Goal: Information Seeking & Learning: Learn about a topic

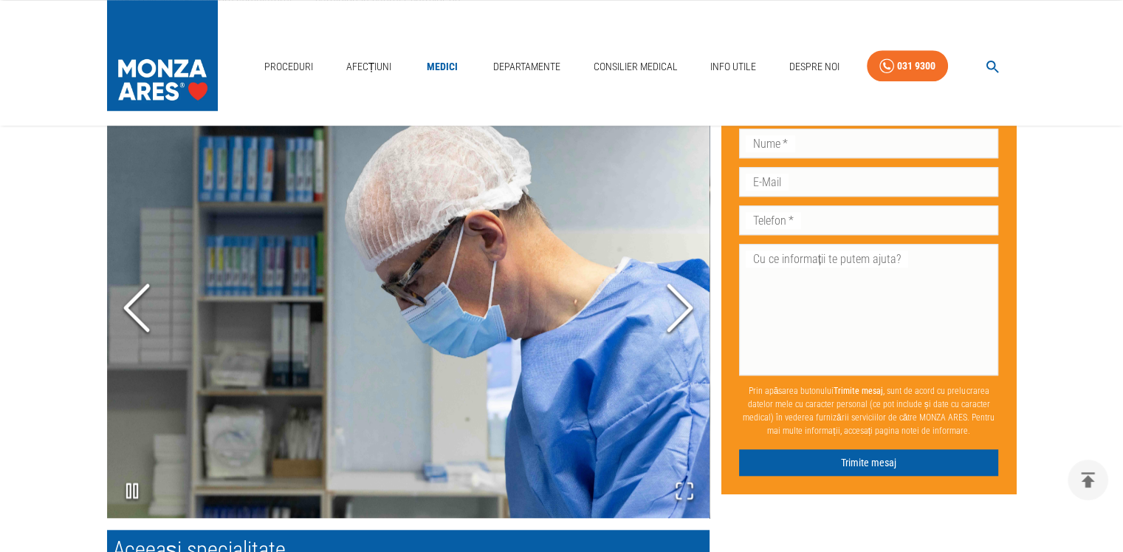
scroll to position [1255, 0]
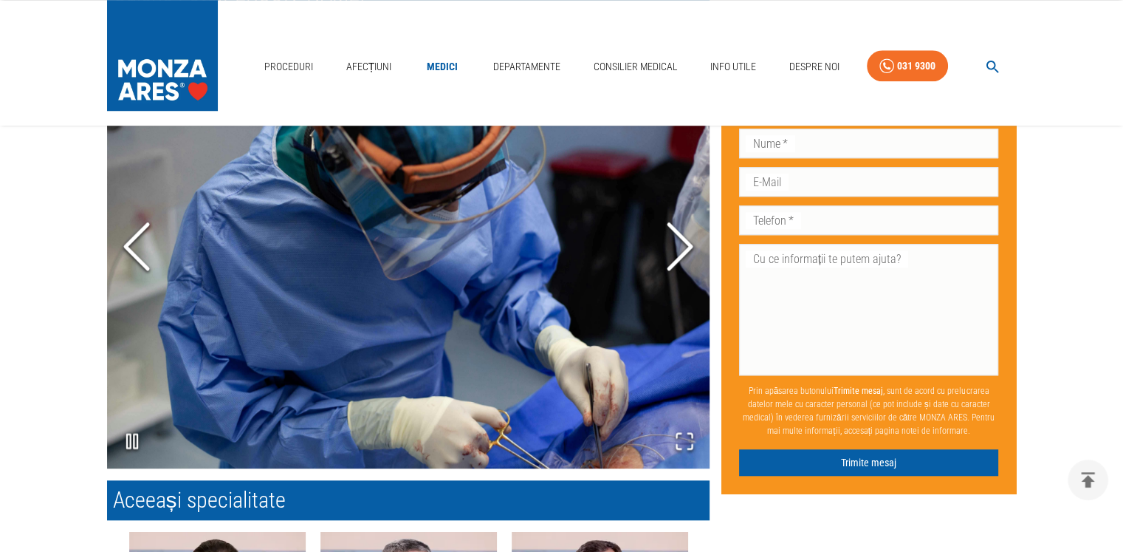
click at [682, 225] on icon "Next Slide" at bounding box center [680, 246] width 44 height 89
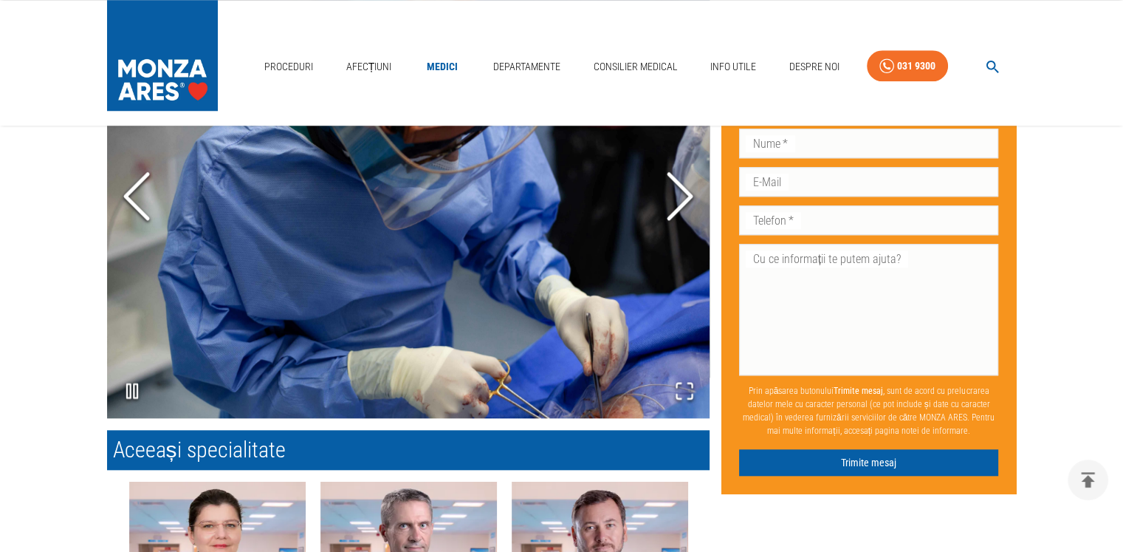
scroll to position [1329, 0]
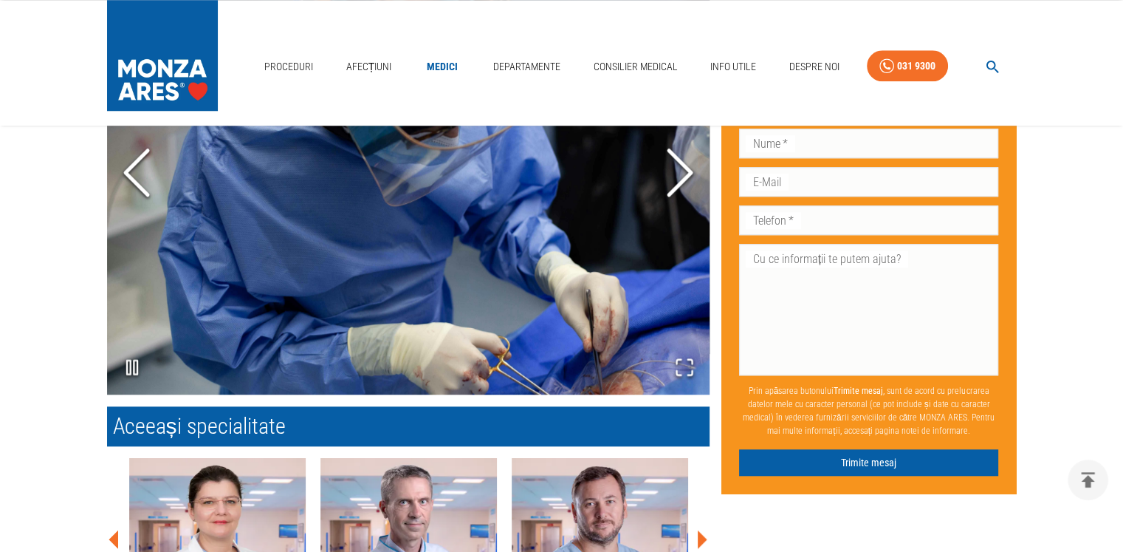
click at [688, 176] on icon "Next Slide" at bounding box center [680, 172] width 44 height 89
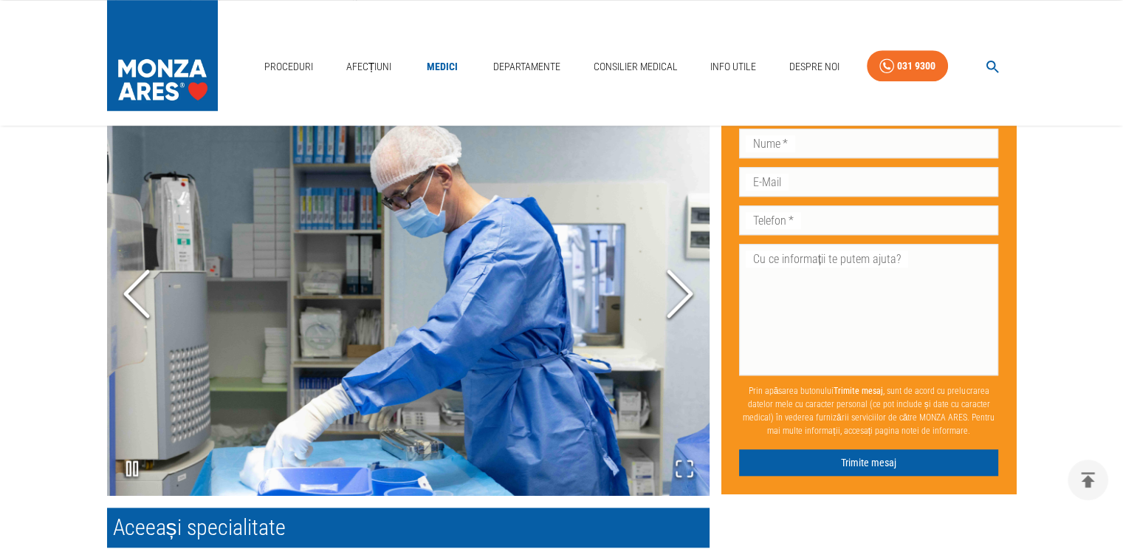
scroll to position [1161, 0]
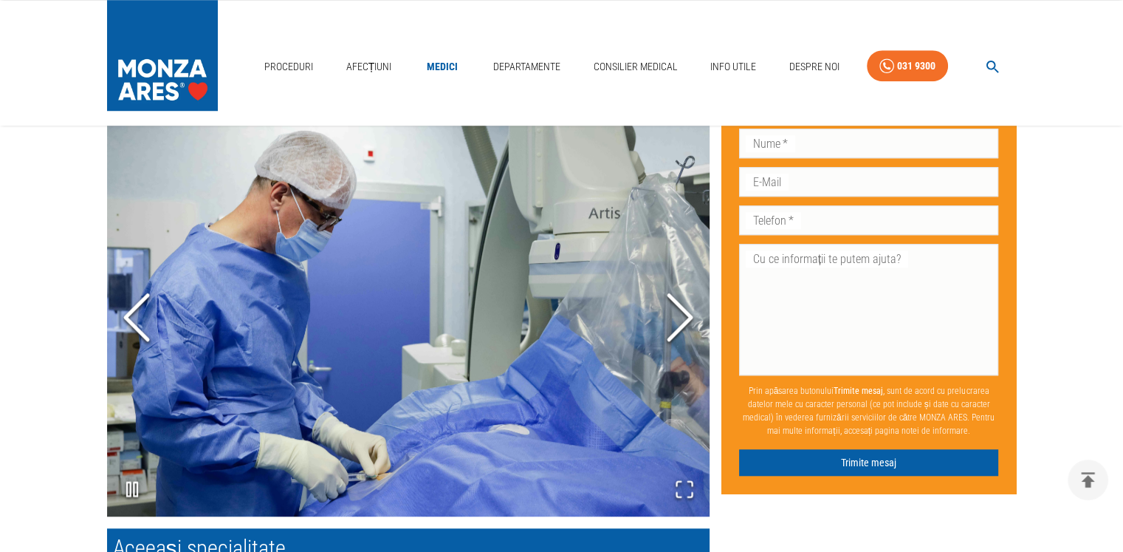
click at [667, 327] on icon "Next Slide" at bounding box center [680, 316] width 44 height 89
click at [673, 321] on icon "Next Slide" at bounding box center [680, 316] width 44 height 89
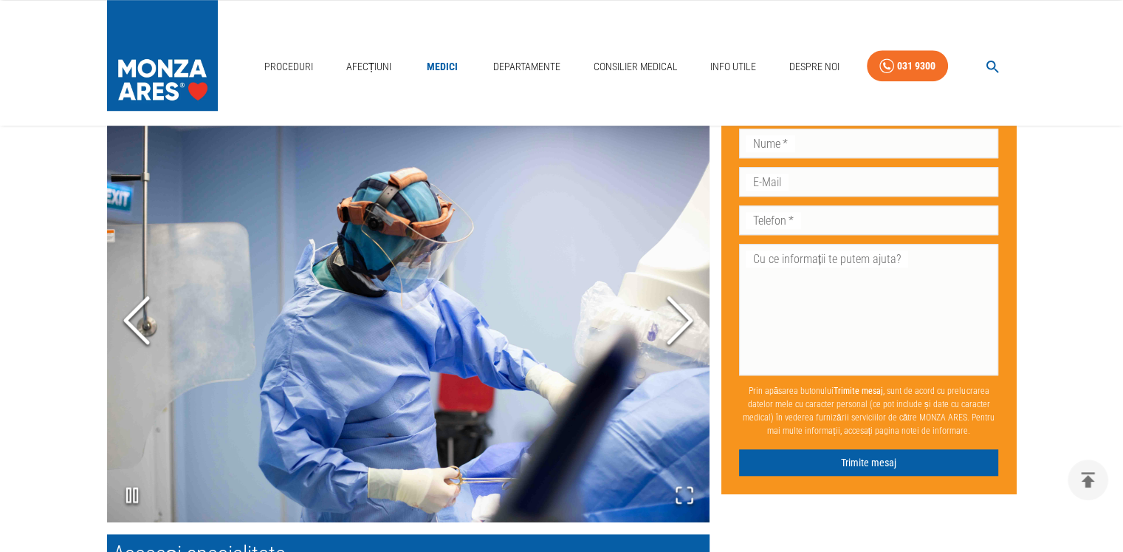
click at [673, 321] on icon "Next Slide" at bounding box center [680, 320] width 44 height 89
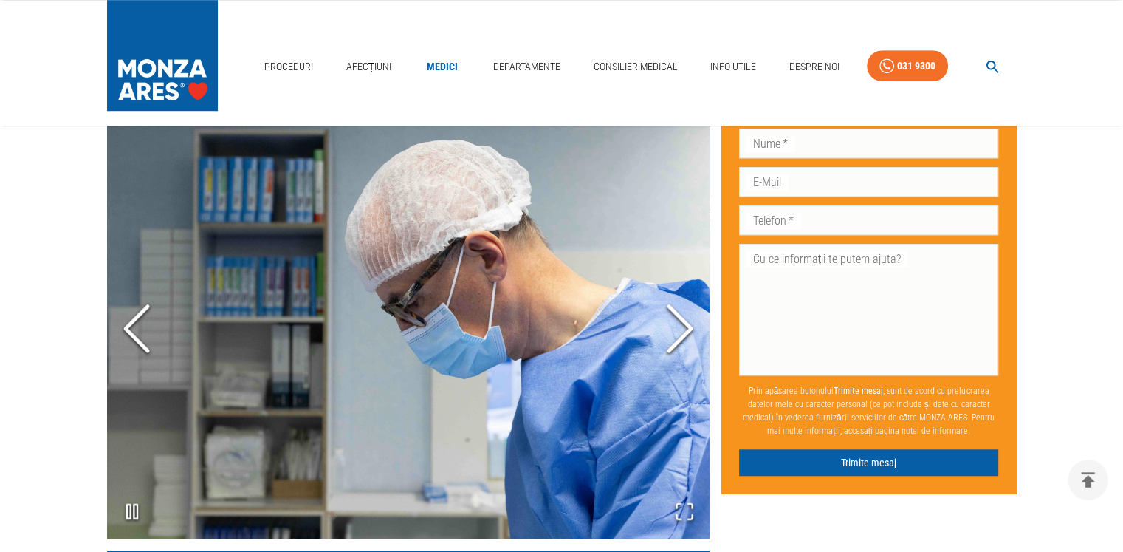
click at [673, 321] on icon "Next Slide" at bounding box center [680, 328] width 44 height 89
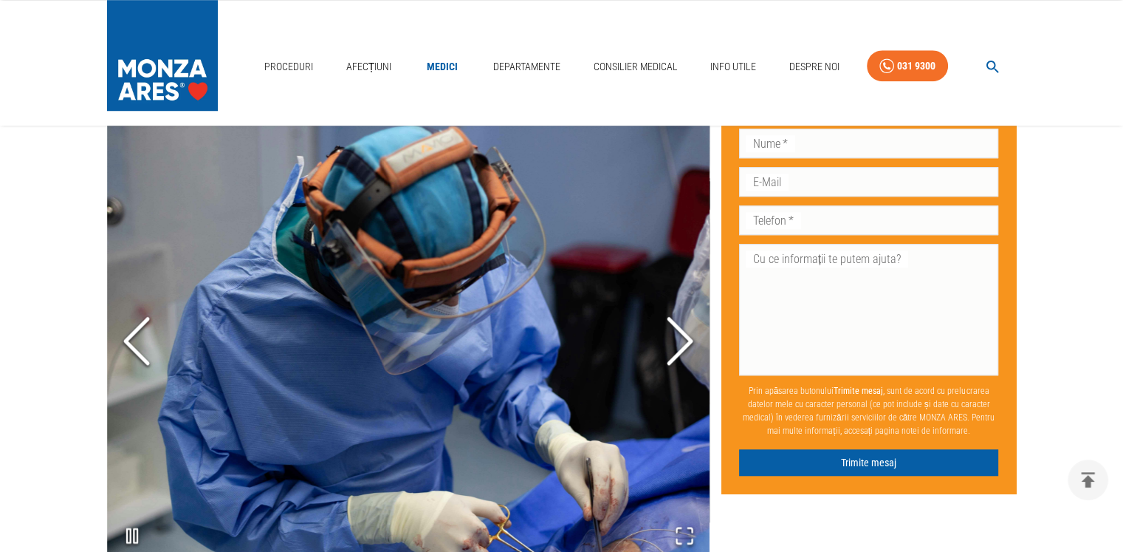
click at [673, 321] on polyline "Next Slide" at bounding box center [680, 340] width 22 height 44
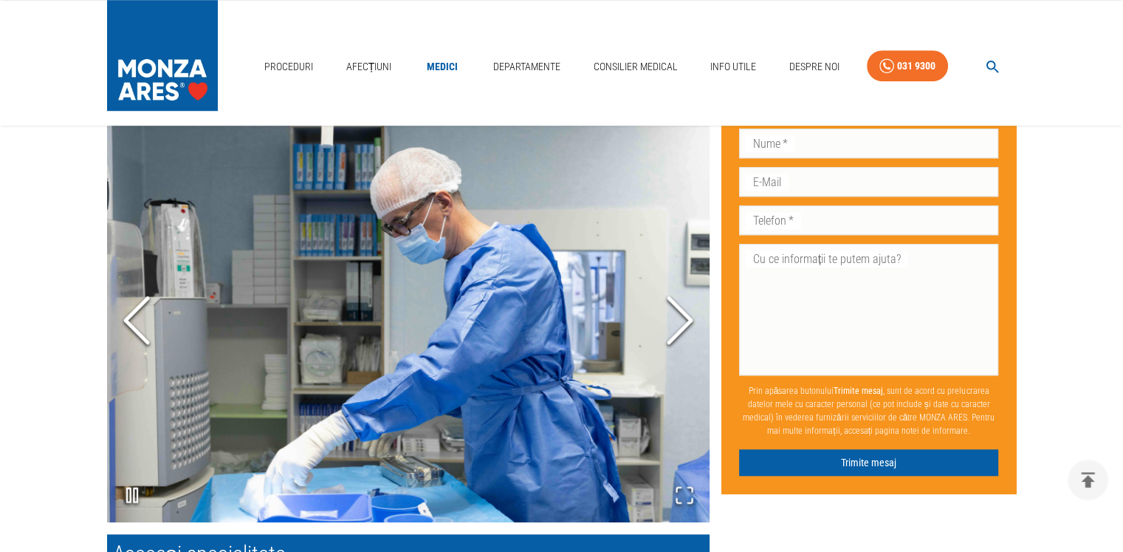
click at [673, 321] on icon "Next Slide" at bounding box center [680, 320] width 44 height 89
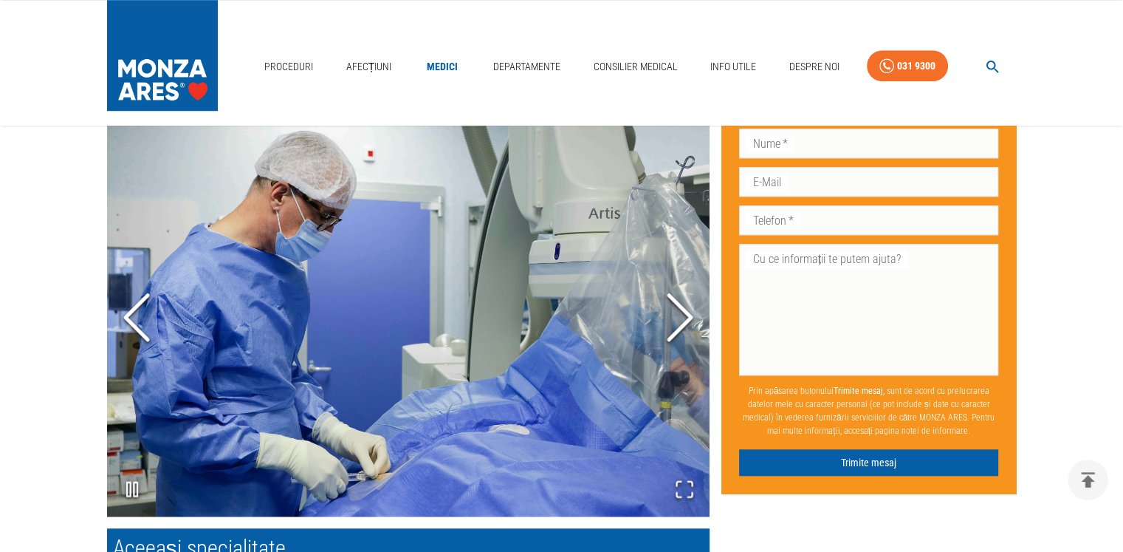
click at [673, 321] on icon "Next Slide" at bounding box center [680, 316] width 44 height 89
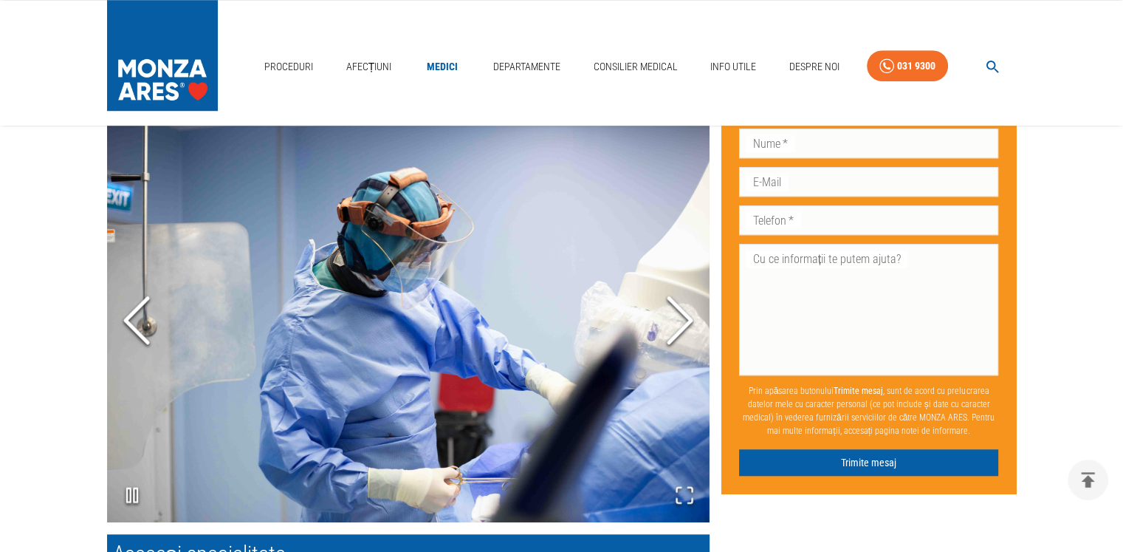
click at [673, 321] on icon "Next Slide" at bounding box center [680, 320] width 44 height 89
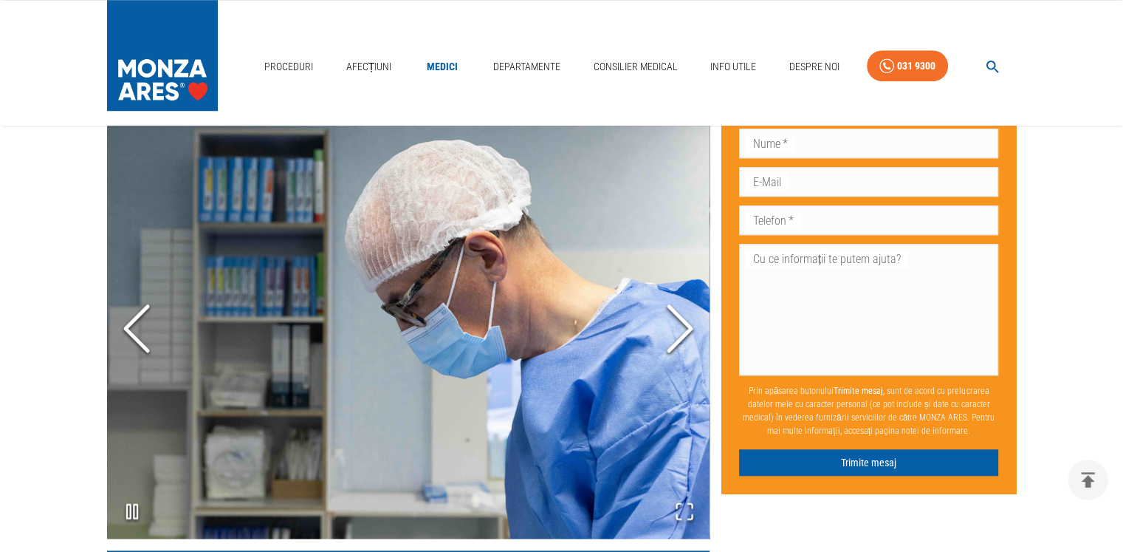
click at [673, 321] on icon "Next Slide" at bounding box center [680, 328] width 44 height 89
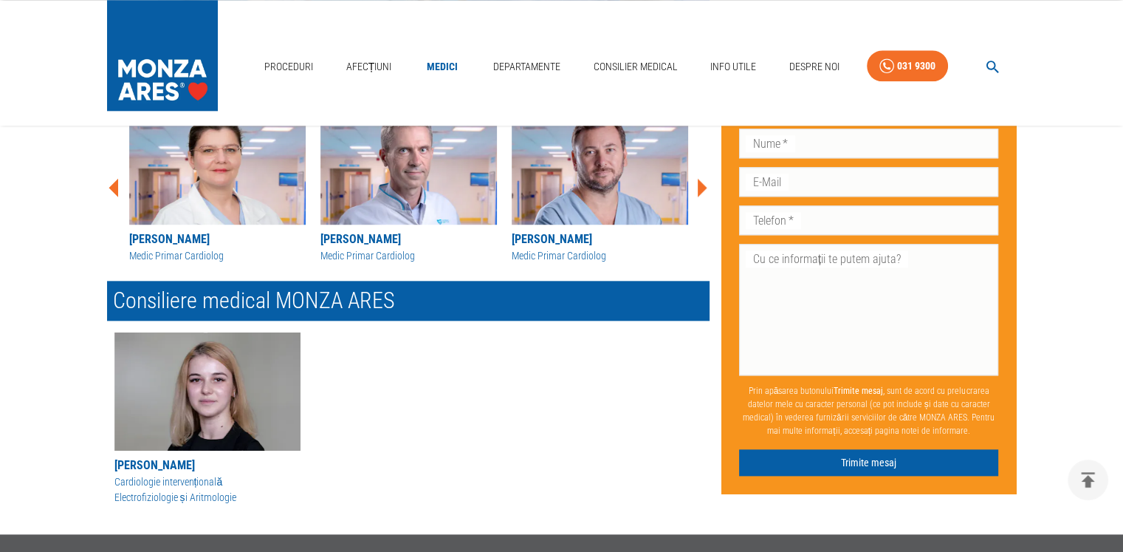
scroll to position [1564, 0]
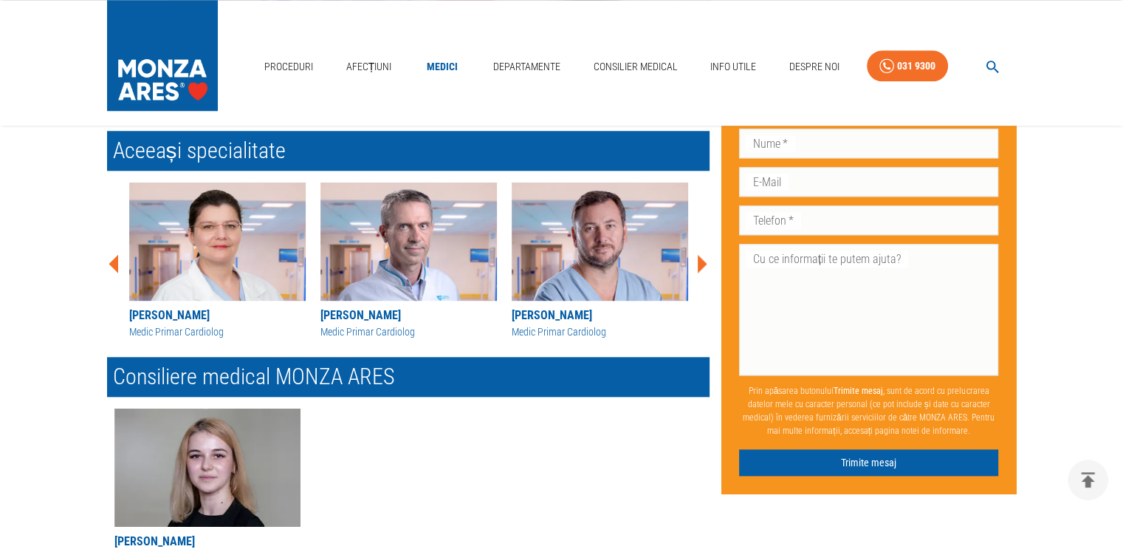
click at [703, 263] on icon at bounding box center [703, 264] width 10 height 18
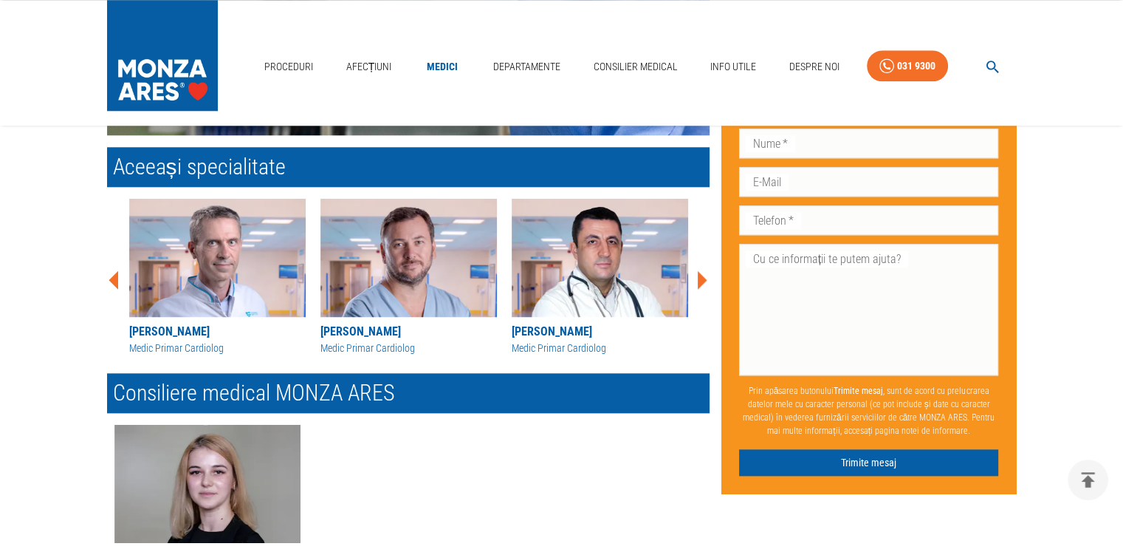
click at [703, 263] on div "[PERSON_NAME] Medic specialist cardiolog [PERSON_NAME] Medic primar Cardiolog […" at bounding box center [402, 274] width 614 height 174
click at [701, 275] on icon at bounding box center [703, 280] width 10 height 18
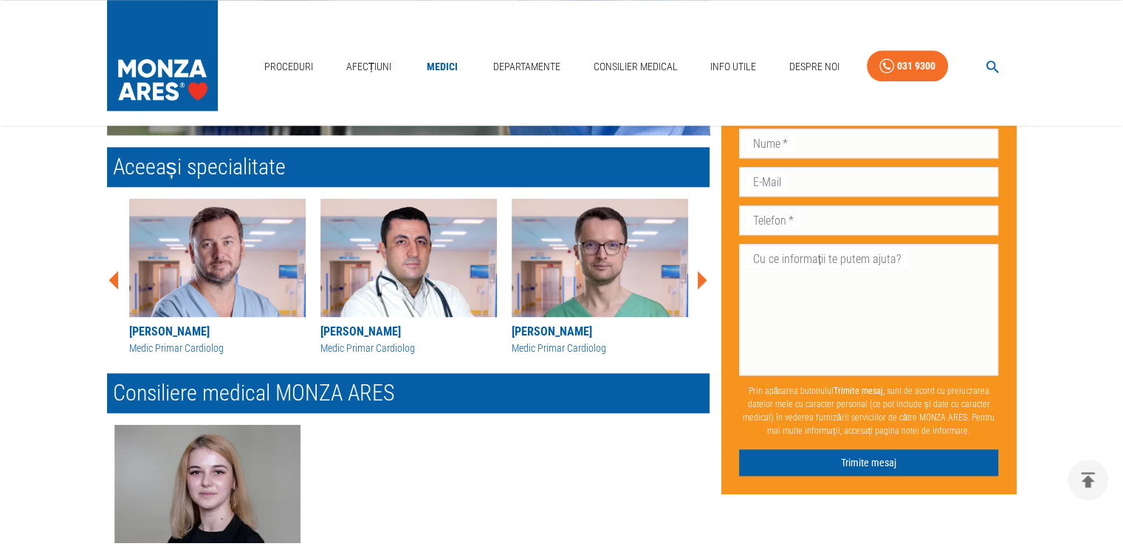
scroll to position [1576, 0]
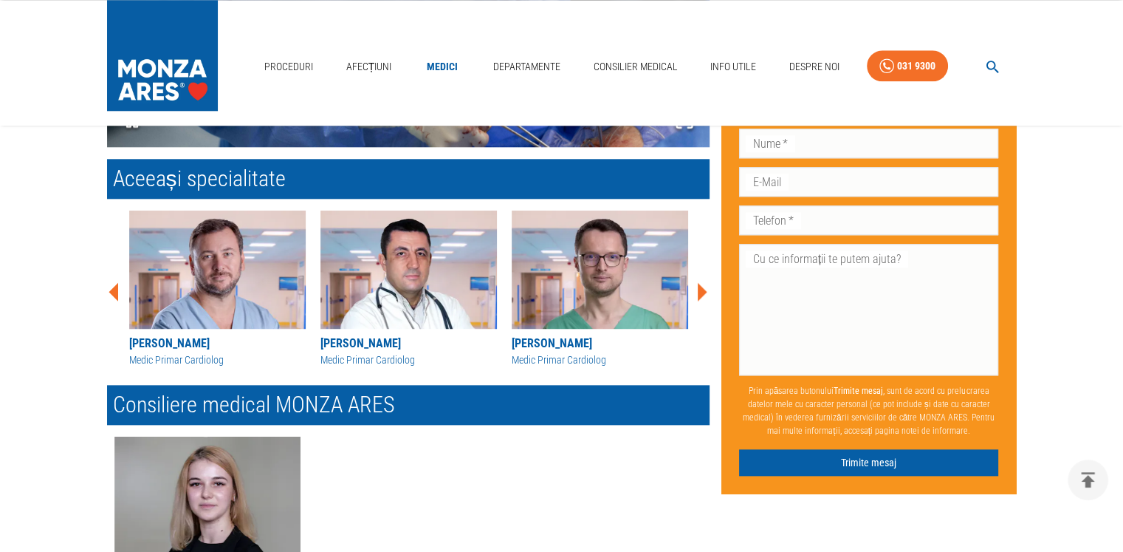
click at [701, 275] on div "[PERSON_NAME] Medic specialist cardiolog [PERSON_NAME] Medic primar Cardiolog […" at bounding box center [402, 286] width 614 height 174
click at [704, 288] on icon at bounding box center [703, 292] width 10 height 18
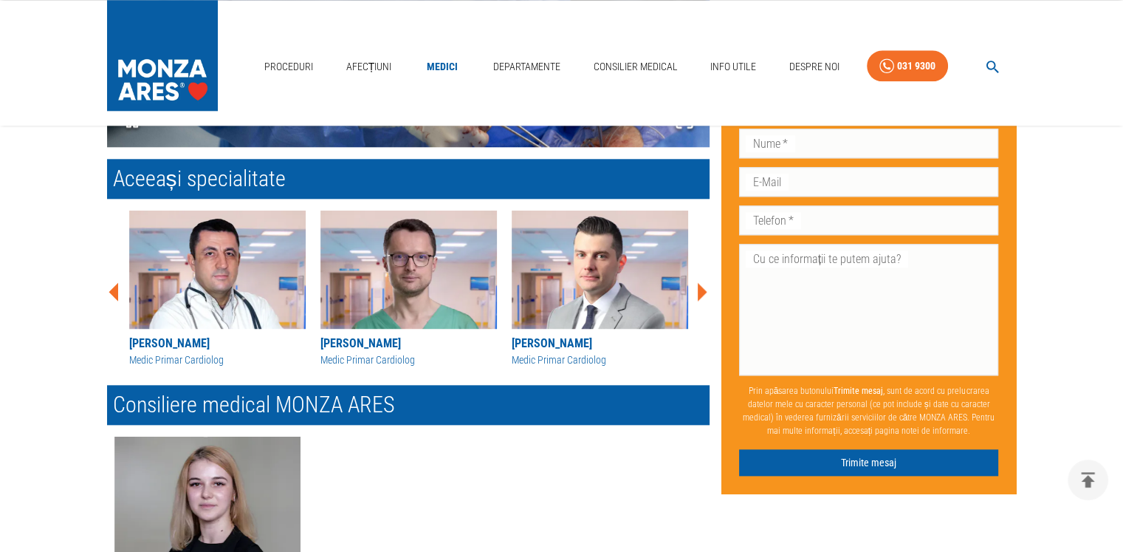
click at [697, 294] on icon at bounding box center [701, 292] width 44 height 44
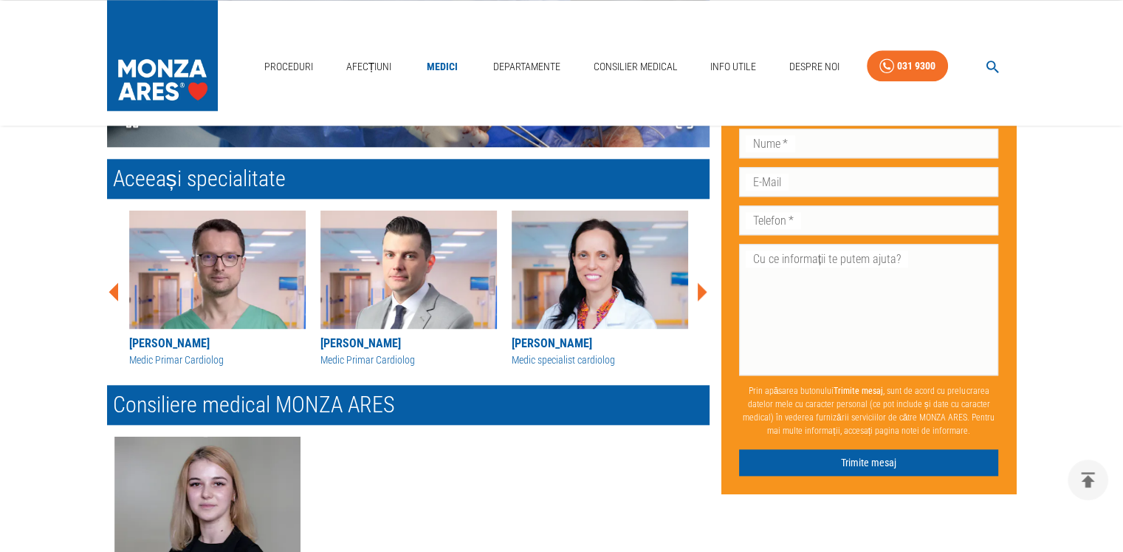
scroll to position [1556, 0]
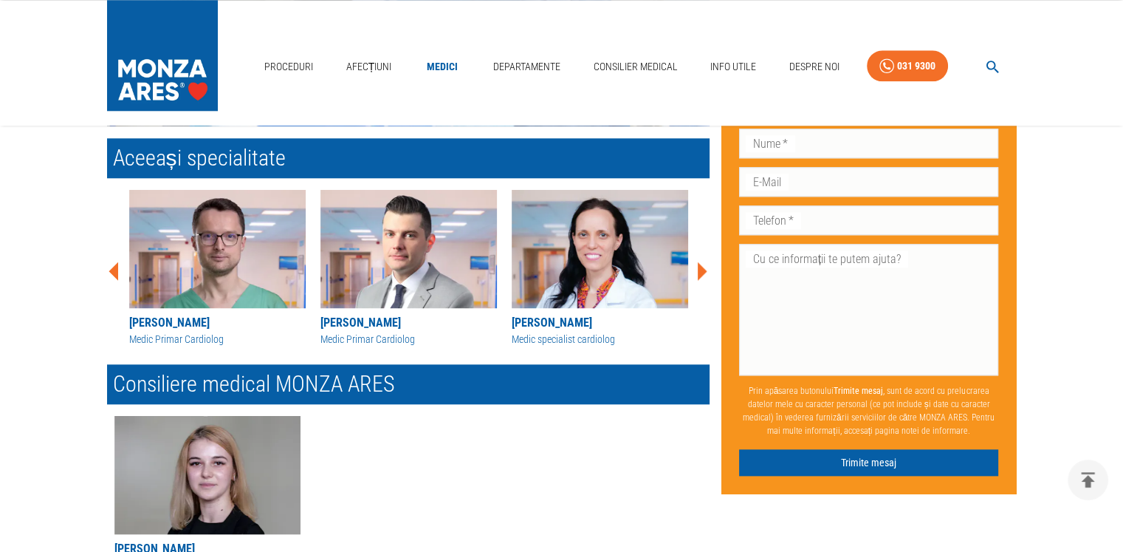
click at [696, 270] on icon at bounding box center [701, 271] width 44 height 44
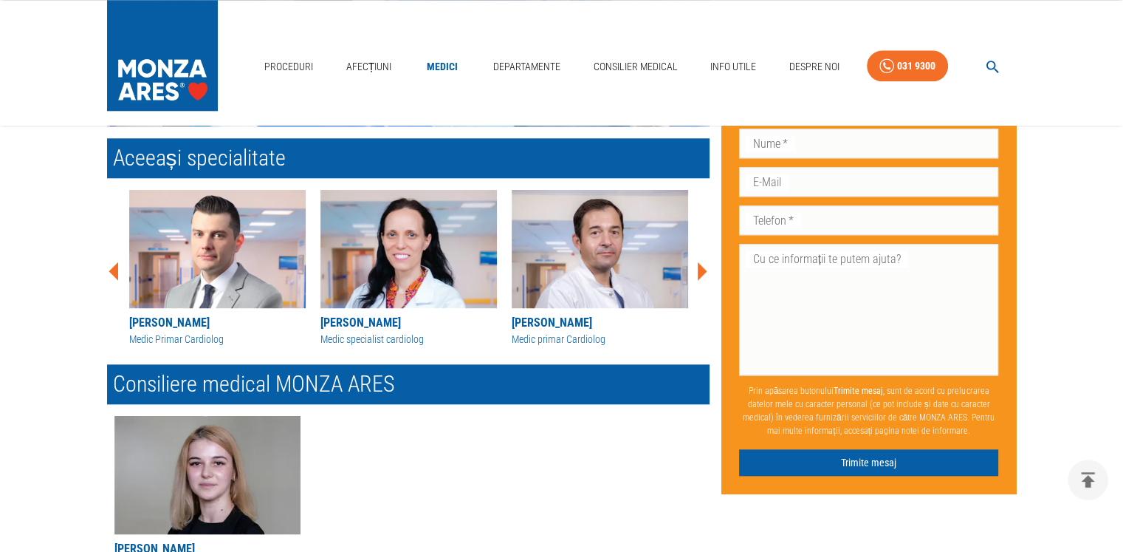
scroll to position [1553, 0]
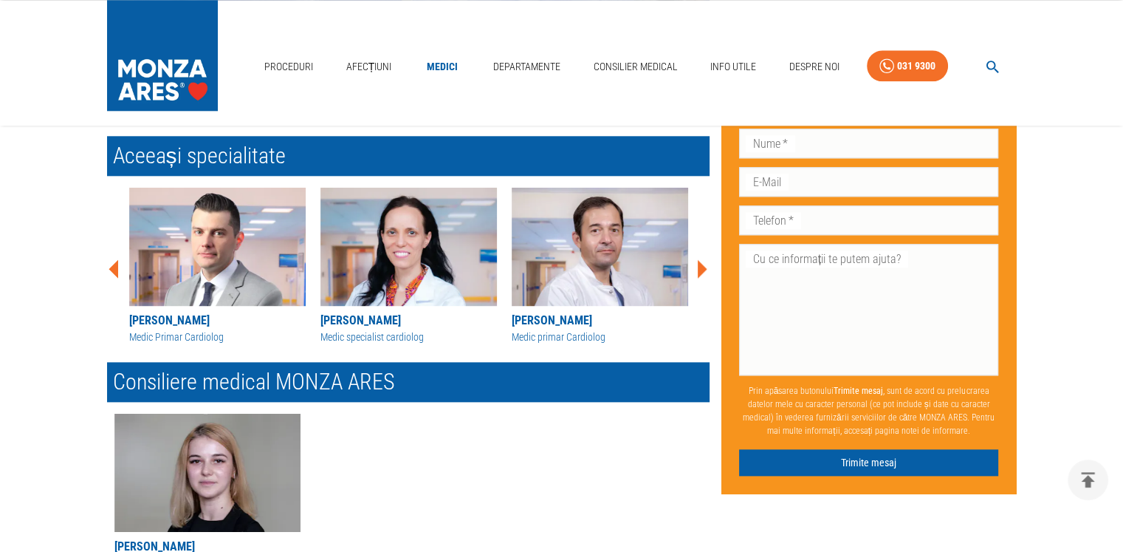
click at [696, 270] on icon at bounding box center [701, 269] width 44 height 44
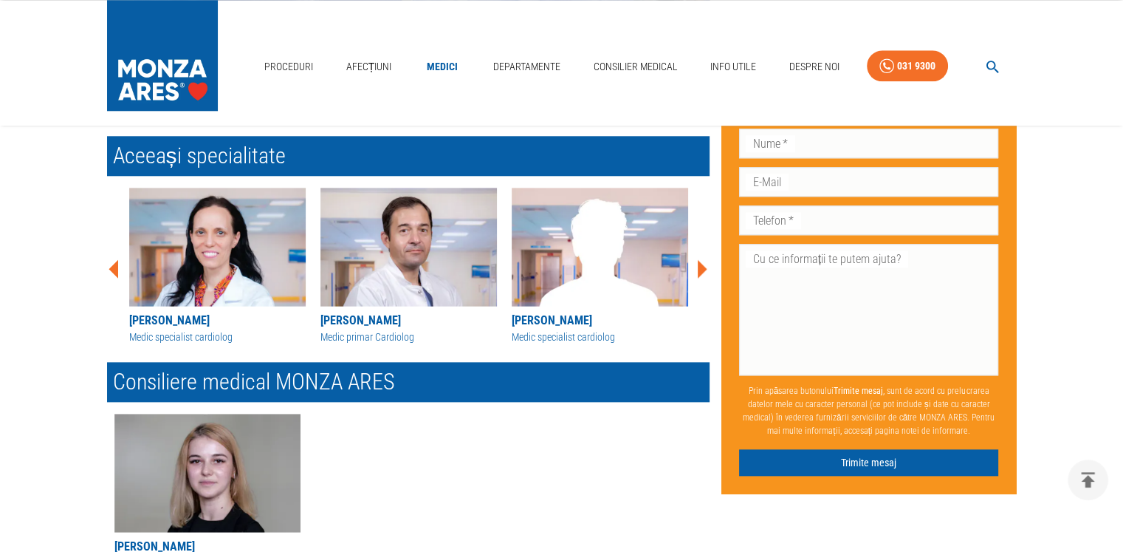
click at [696, 270] on icon at bounding box center [701, 269] width 44 height 44
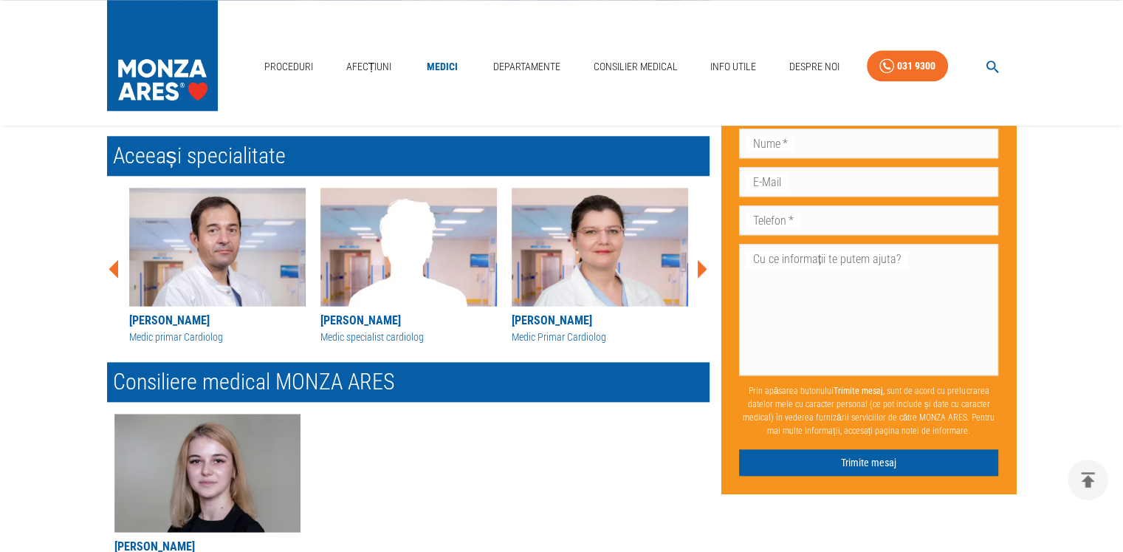
click at [696, 270] on icon at bounding box center [701, 269] width 44 height 44
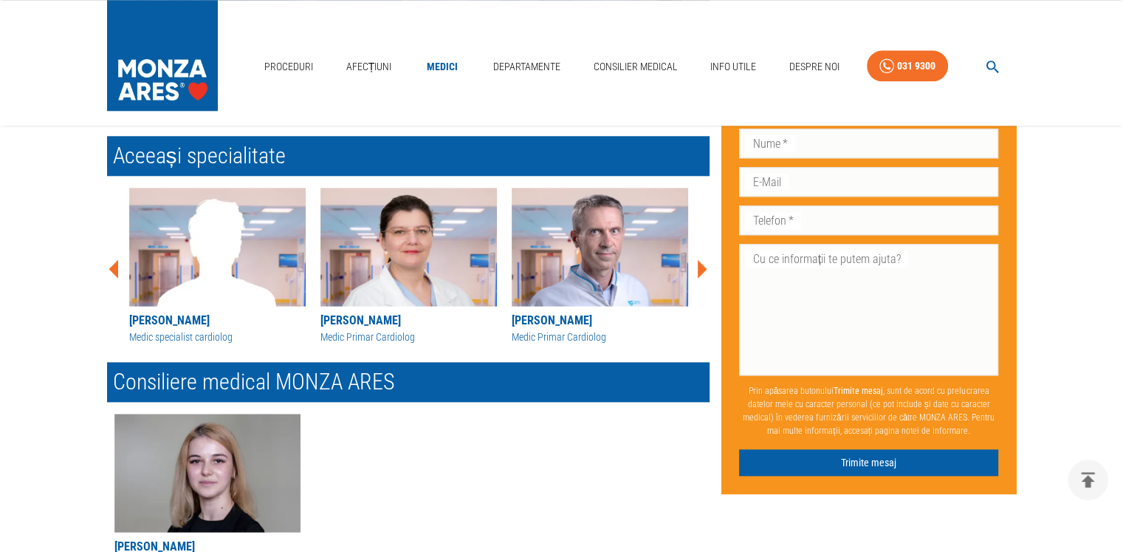
scroll to position [1556, 0]
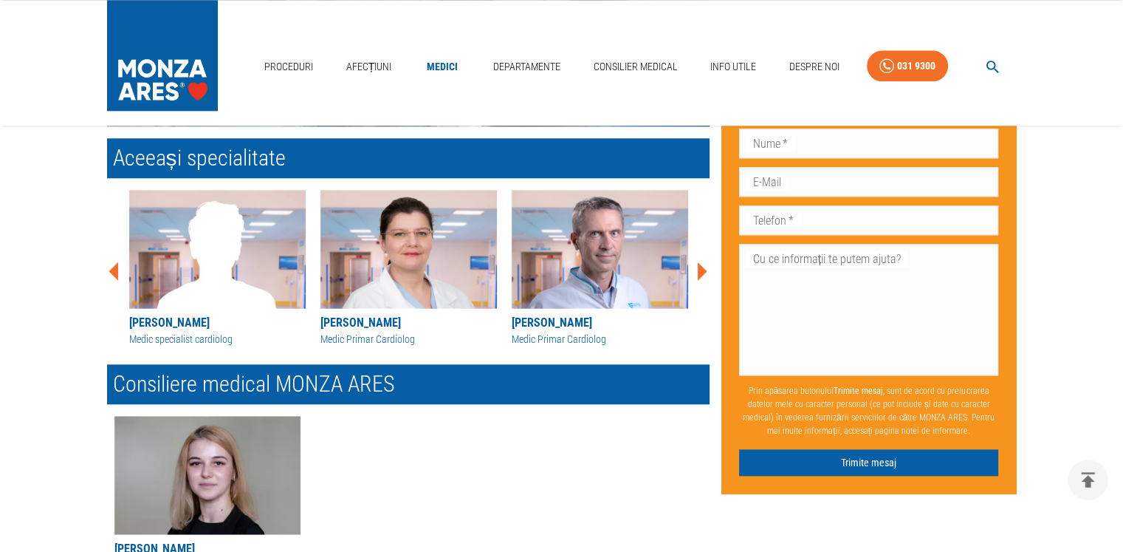
click at [695, 272] on icon at bounding box center [701, 271] width 44 height 44
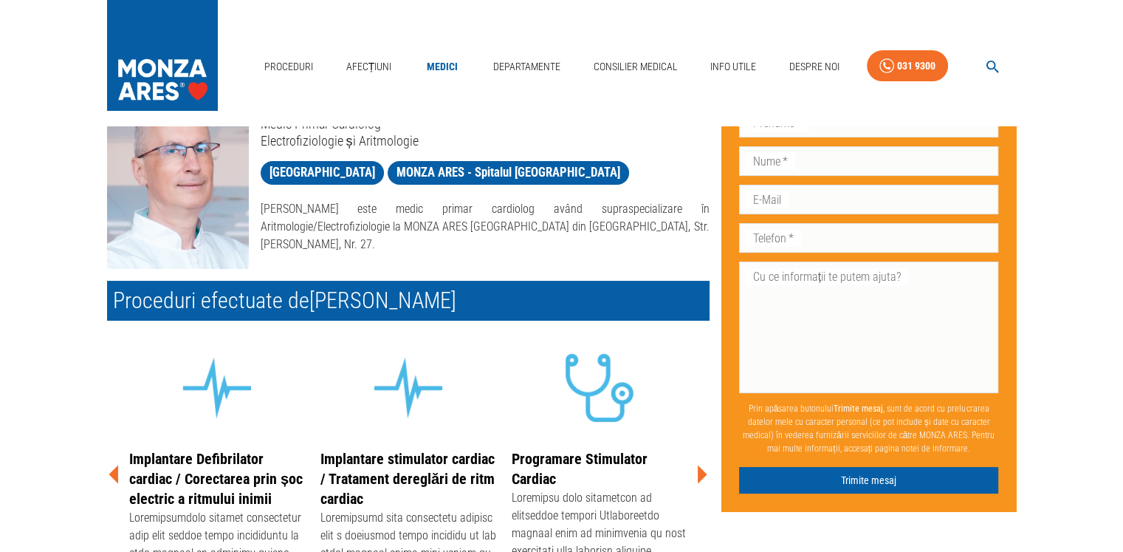
scroll to position [0, 0]
